Goal: Navigation & Orientation: Understand site structure

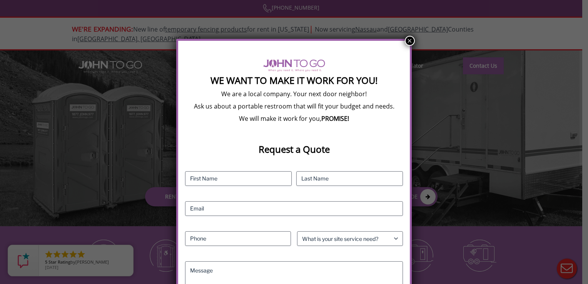
click at [406, 37] on button "×" at bounding box center [410, 41] width 10 height 10
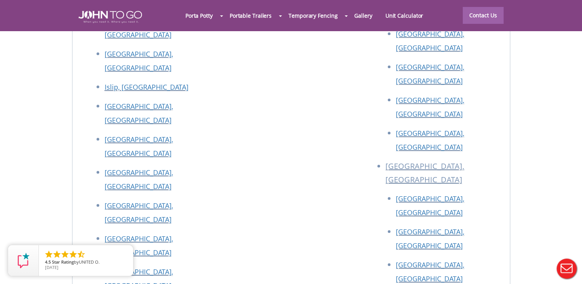
scroll to position [3400, 0]
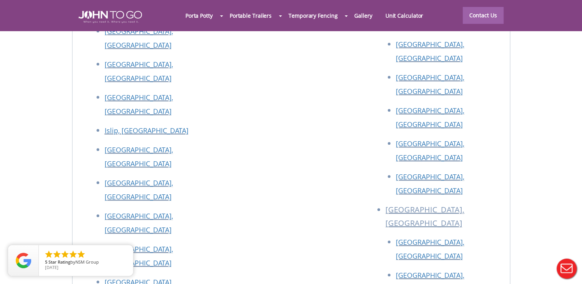
click at [459, 160] on div at bounding box center [291, 142] width 582 height 284
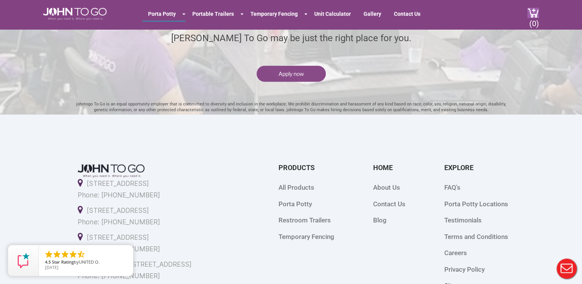
scroll to position [1943, 0]
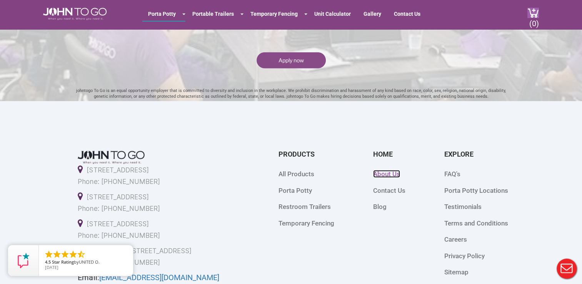
click at [388, 172] on link "About Us" at bounding box center [386, 174] width 27 height 8
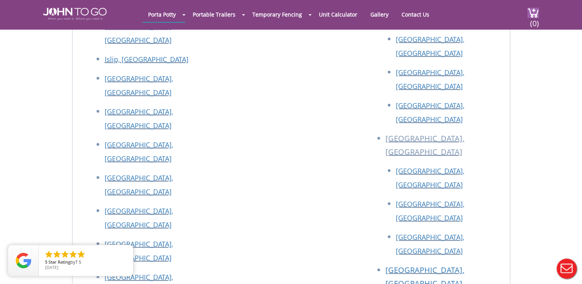
scroll to position [1966, 0]
